Goal: Information Seeking & Learning: Learn about a topic

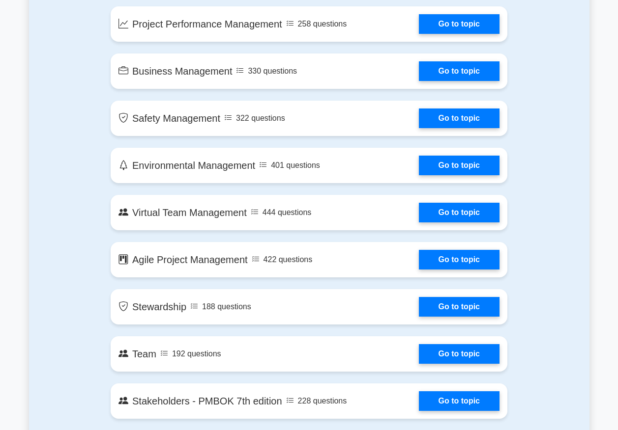
scroll to position [1818, 0]
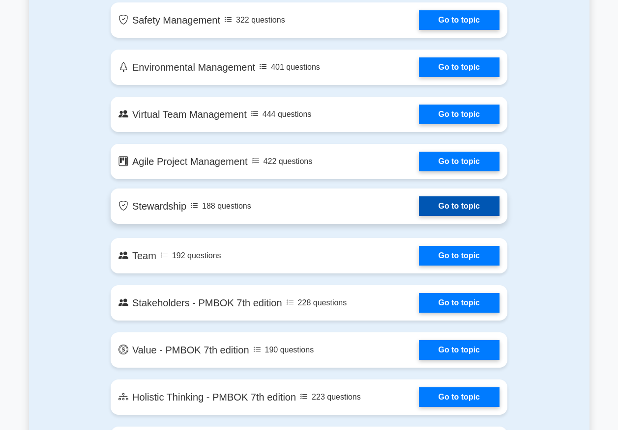
click at [457, 209] on link "Go to topic" at bounding box center [459, 207] width 81 height 20
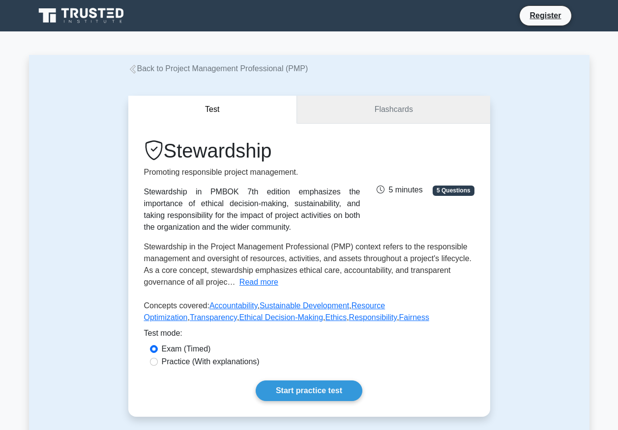
click at [396, 115] on link "Flashcards" at bounding box center [393, 110] width 193 height 28
click at [153, 363] on input "Practice (With explanations)" at bounding box center [154, 362] width 8 height 8
radio input "true"
click at [348, 390] on link "Start practice test" at bounding box center [308, 391] width 107 height 21
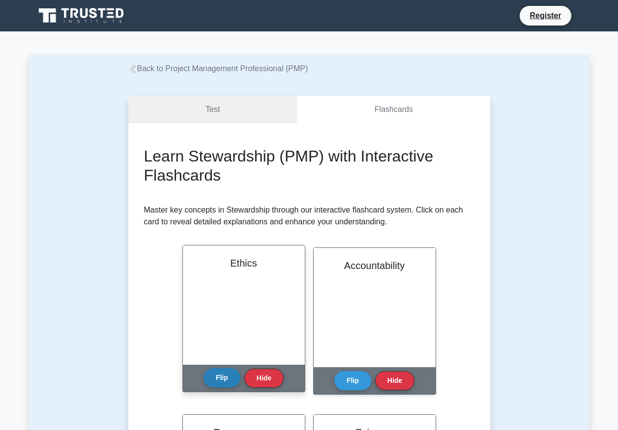
click at [225, 382] on button "Flip" at bounding box center [221, 377] width 37 height 19
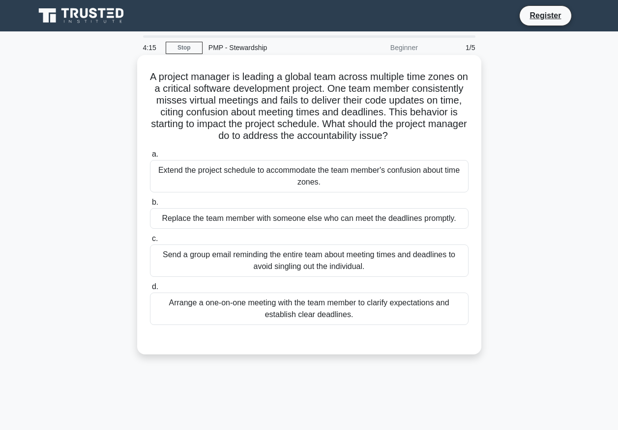
click at [295, 306] on div "Arrange a one-on-one meeting with the team member to clarify expectations and e…" at bounding box center [309, 309] width 318 height 32
click at [150, 290] on input "d. Arrange a one-on-one meeting with the team member to clarify expectations an…" at bounding box center [150, 287] width 0 height 6
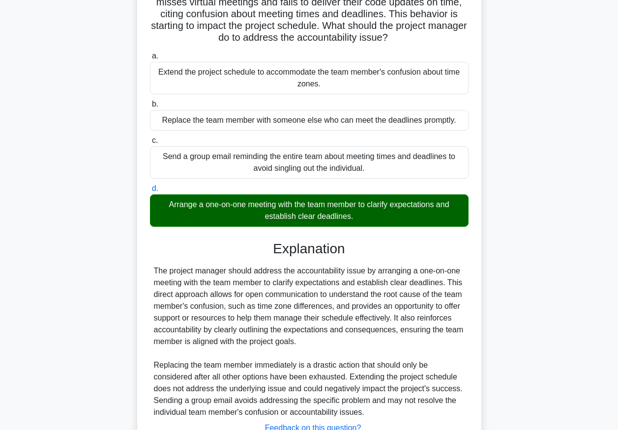
scroll to position [176, 0]
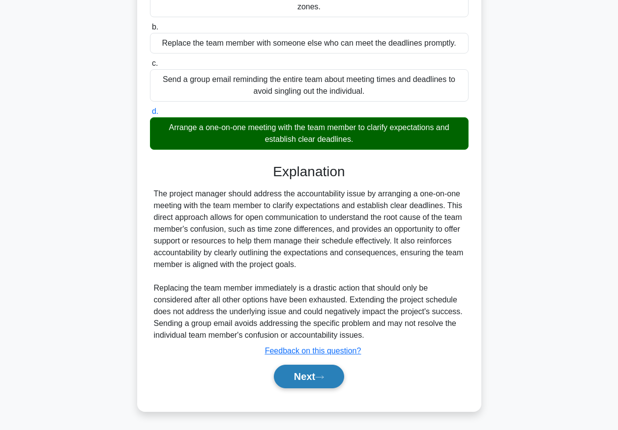
click at [318, 378] on button "Next" at bounding box center [309, 377] width 70 height 24
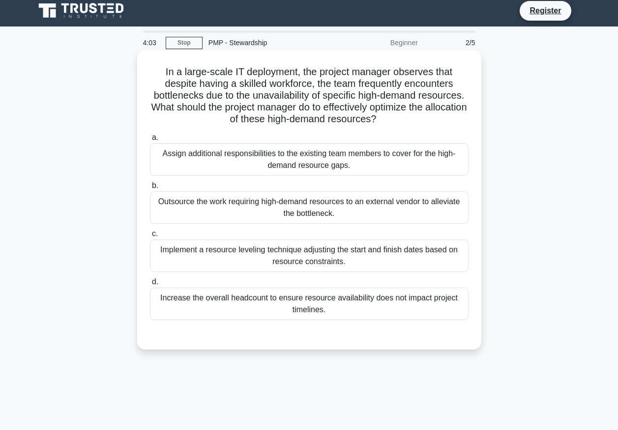
scroll to position [0, 0]
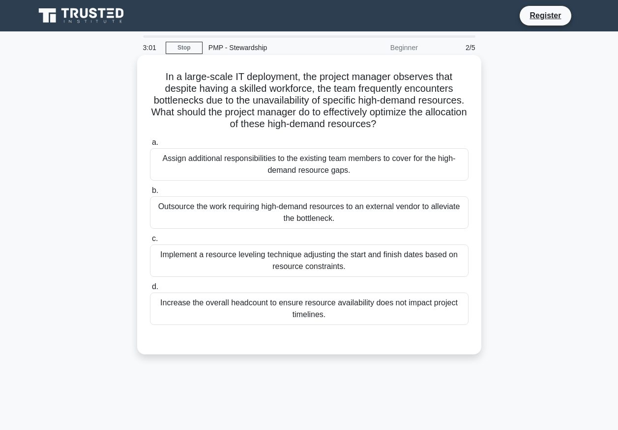
click at [281, 258] on div "Implement a resource leveling technique adjusting the start and finish dates ba…" at bounding box center [309, 261] width 318 height 32
click at [150, 242] on input "c. Implement a resource leveling technique adjusting the start and finish dates…" at bounding box center [150, 239] width 0 height 6
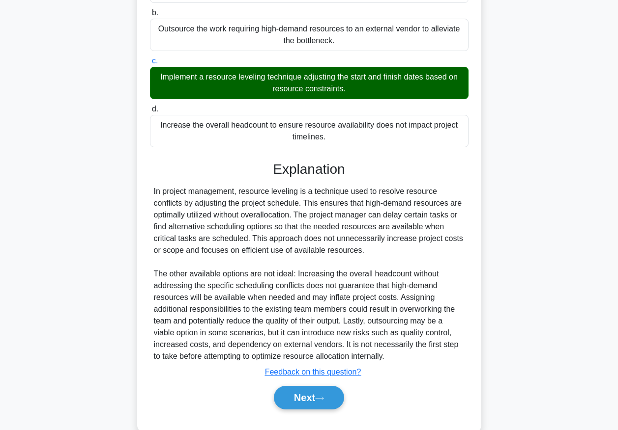
scroll to position [199, 0]
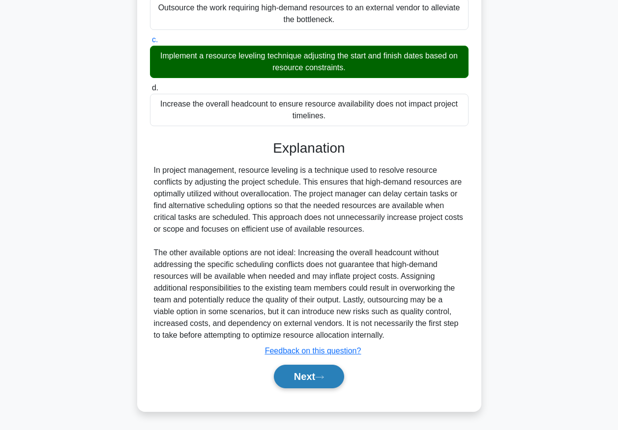
click at [333, 373] on button "Next" at bounding box center [309, 377] width 70 height 24
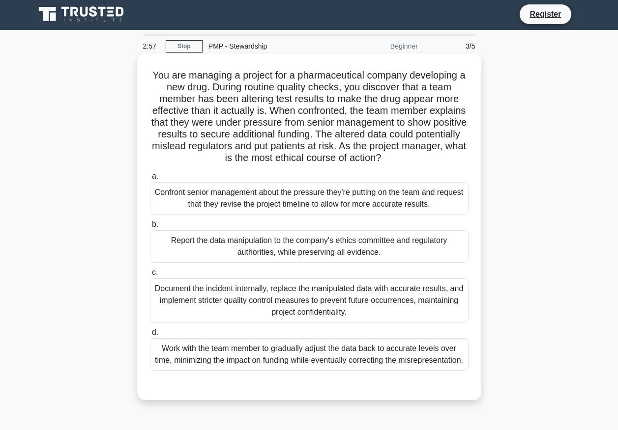
scroll to position [0, 0]
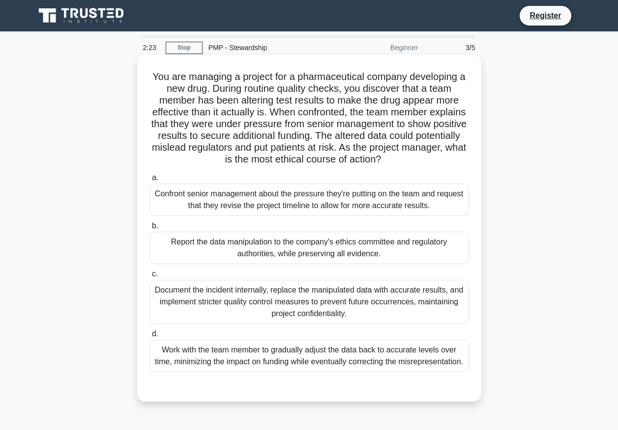
click at [330, 355] on div "Work with the team member to gradually adjust the data back to accurate levels …" at bounding box center [309, 356] width 318 height 32
click at [150, 337] on input "d. Work with the team member to gradually adjust the data back to accurate leve…" at bounding box center [150, 334] width 0 height 6
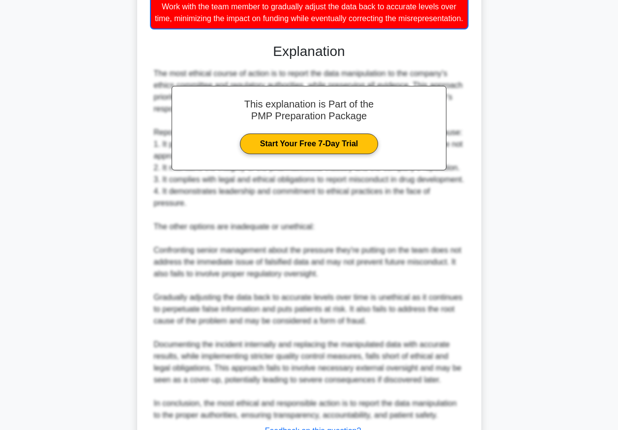
scroll to position [436, 0]
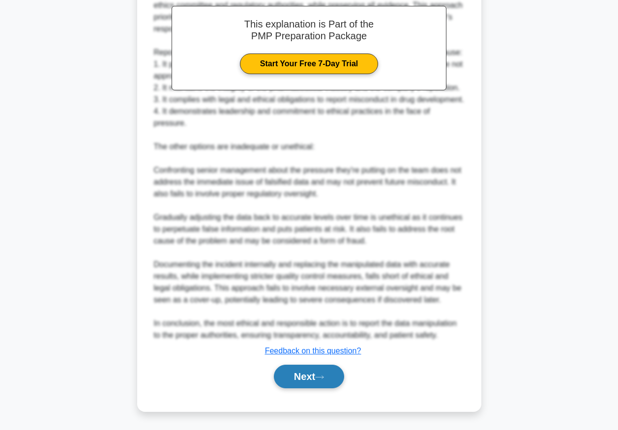
click at [322, 377] on icon at bounding box center [319, 377] width 9 height 5
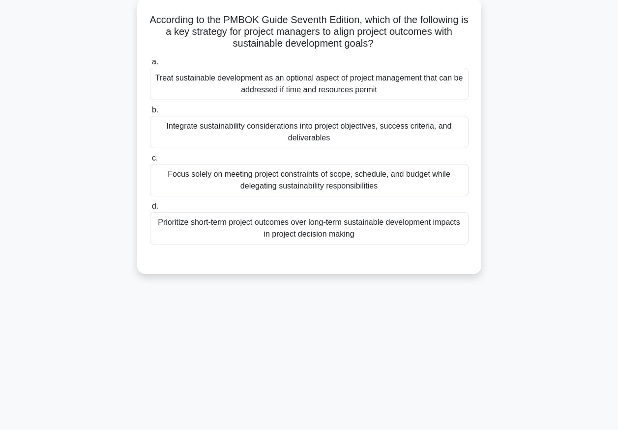
scroll to position [0, 0]
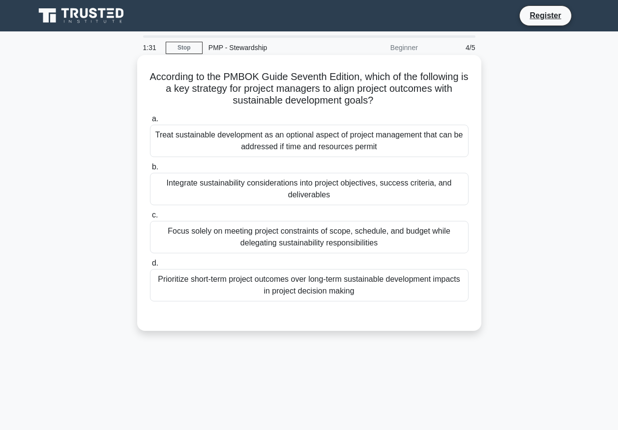
click at [335, 184] on div "Integrate sustainability considerations into project objectives, success criter…" at bounding box center [309, 189] width 318 height 32
click at [150, 170] on input "b. Integrate sustainability considerations into project objectives, success cri…" at bounding box center [150, 167] width 0 height 6
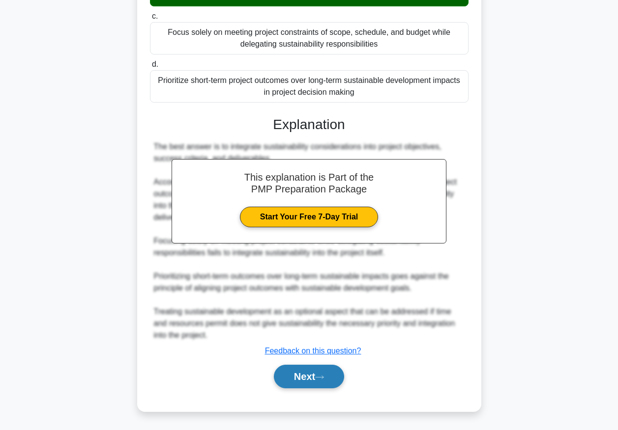
click at [314, 379] on button "Next" at bounding box center [309, 377] width 70 height 24
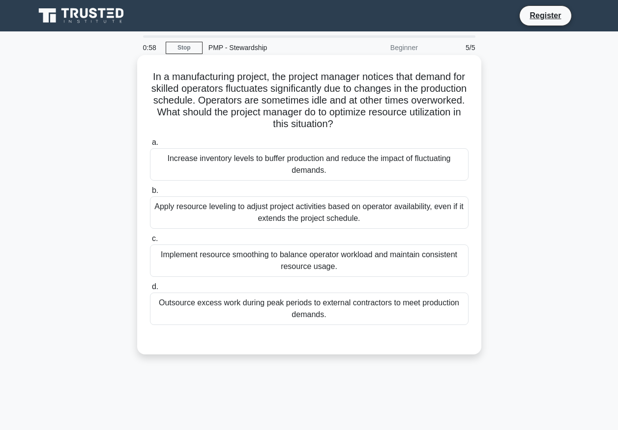
click at [253, 259] on div "Implement resource smoothing to balance operator workload and maintain consiste…" at bounding box center [309, 261] width 318 height 32
click at [150, 242] on input "c. Implement resource smoothing to balance operator workload and maintain consi…" at bounding box center [150, 239] width 0 height 6
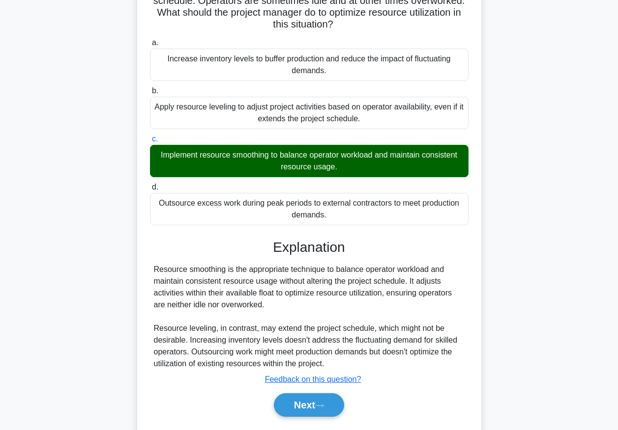
scroll to position [129, 0]
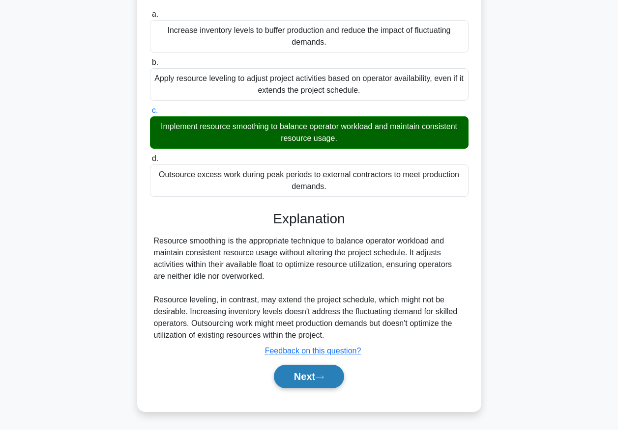
click at [324, 376] on icon at bounding box center [319, 377] width 9 height 5
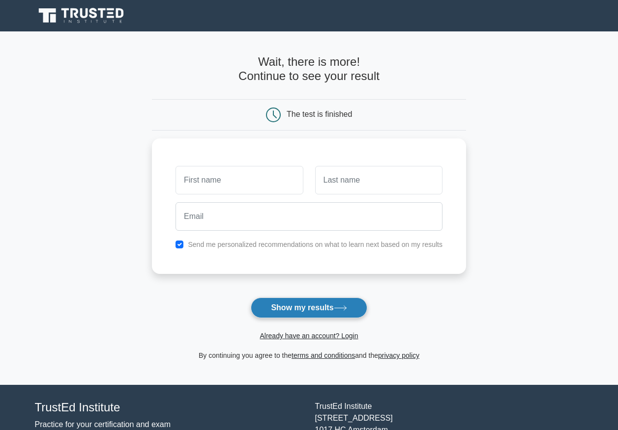
click at [324, 309] on button "Show my results" at bounding box center [309, 308] width 116 height 21
click at [550, 293] on main "Wait, there is more! Continue to see your result The test is finished and the" at bounding box center [309, 208] width 618 height 354
